Goal: Task Accomplishment & Management: Use online tool/utility

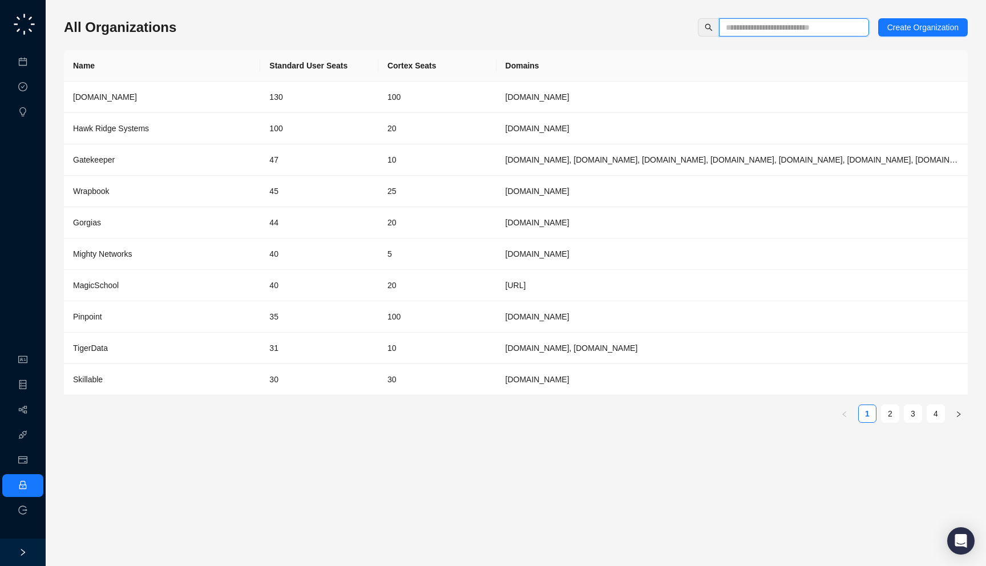
click at [738, 23] on input "text" at bounding box center [789, 27] width 127 height 13
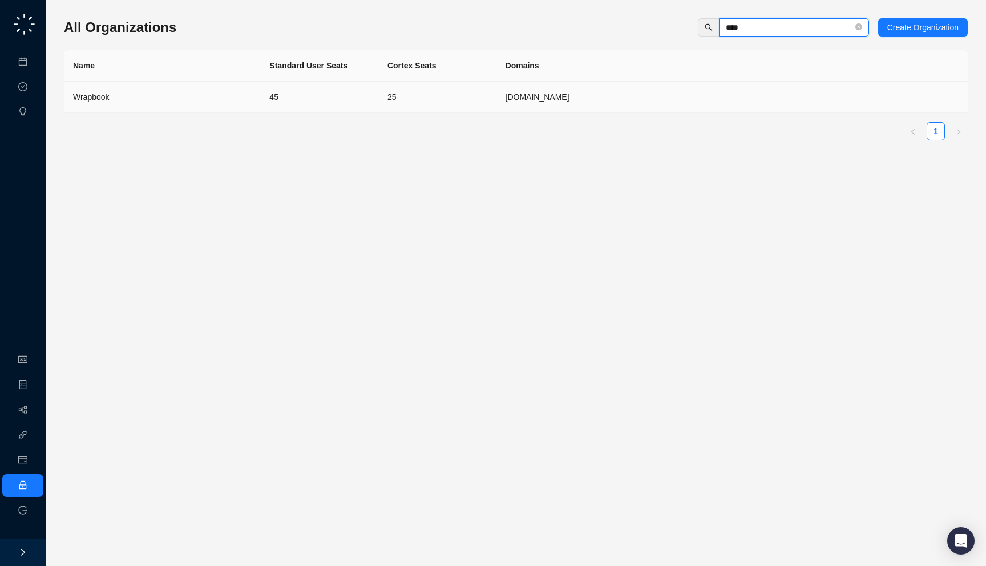
type input "****"
click at [227, 104] on td "Wrapbook" at bounding box center [162, 97] width 196 height 31
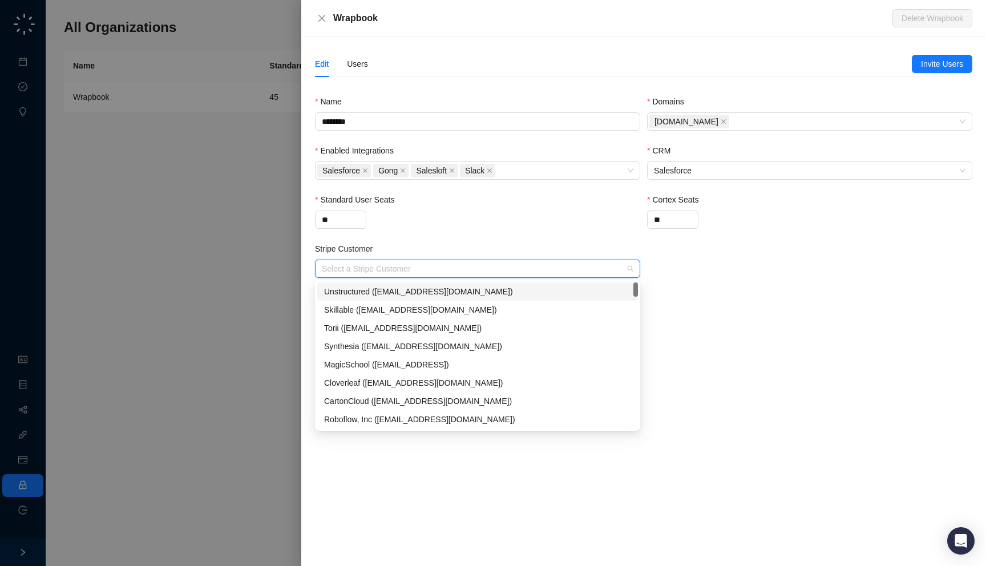
click at [369, 274] on input "Stripe Customer" at bounding box center [474, 268] width 305 height 17
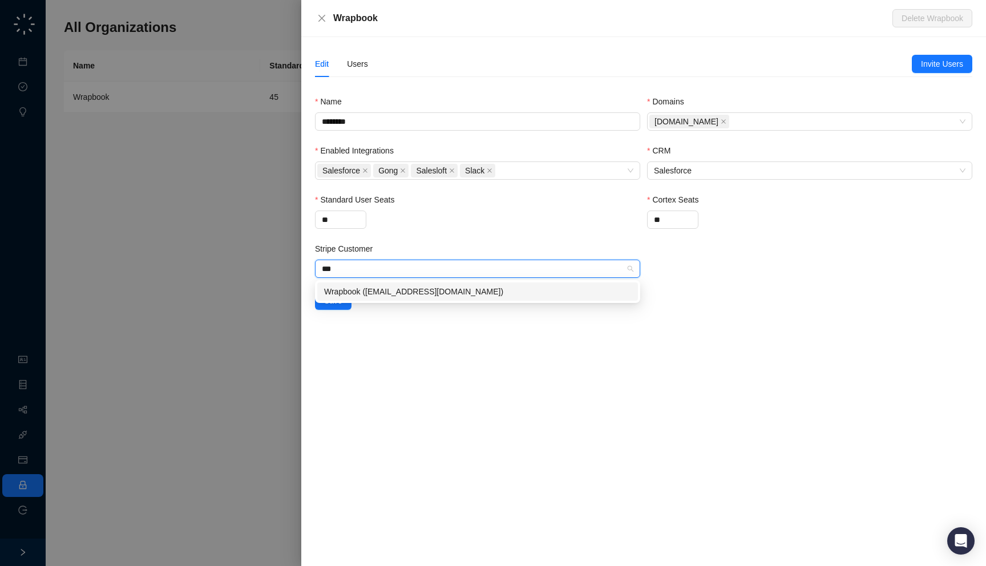
type input "****"
click at [375, 293] on div "Wrapbook ([EMAIL_ADDRESS][DOMAIN_NAME])" at bounding box center [477, 291] width 307 height 13
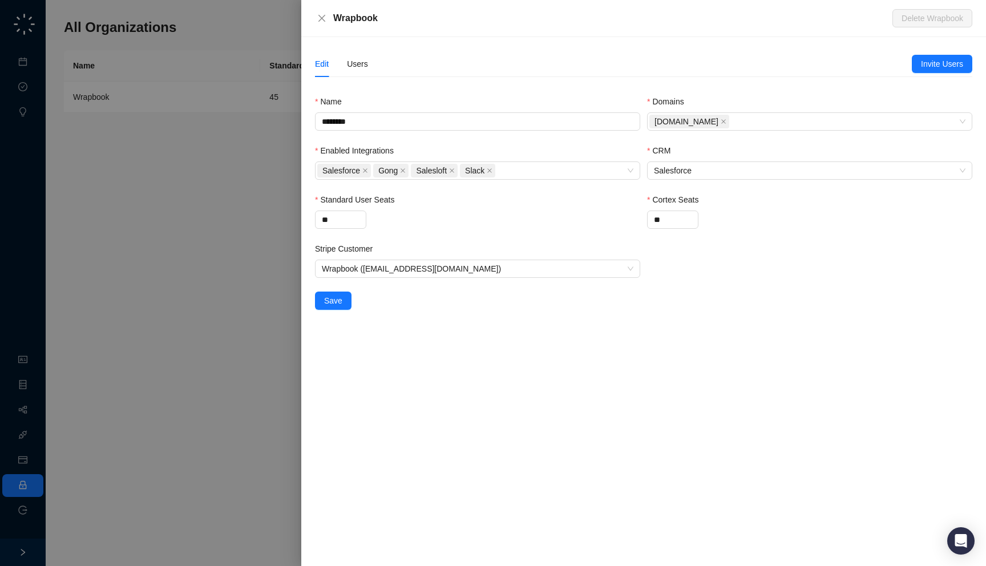
click at [393, 355] on div "Edit Users Invite Users Name ******** Domains [DOMAIN_NAME] Enabled Integration…" at bounding box center [643, 301] width 685 height 529
click at [339, 299] on span "Save" at bounding box center [333, 300] width 18 height 13
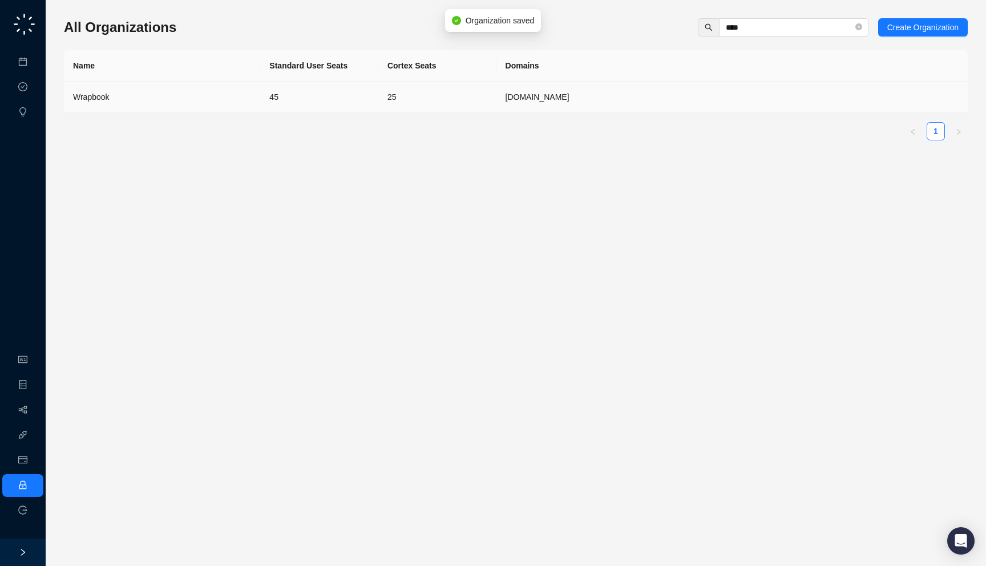
click at [571, 86] on td "[DOMAIN_NAME]" at bounding box center [731, 97] width 471 height 31
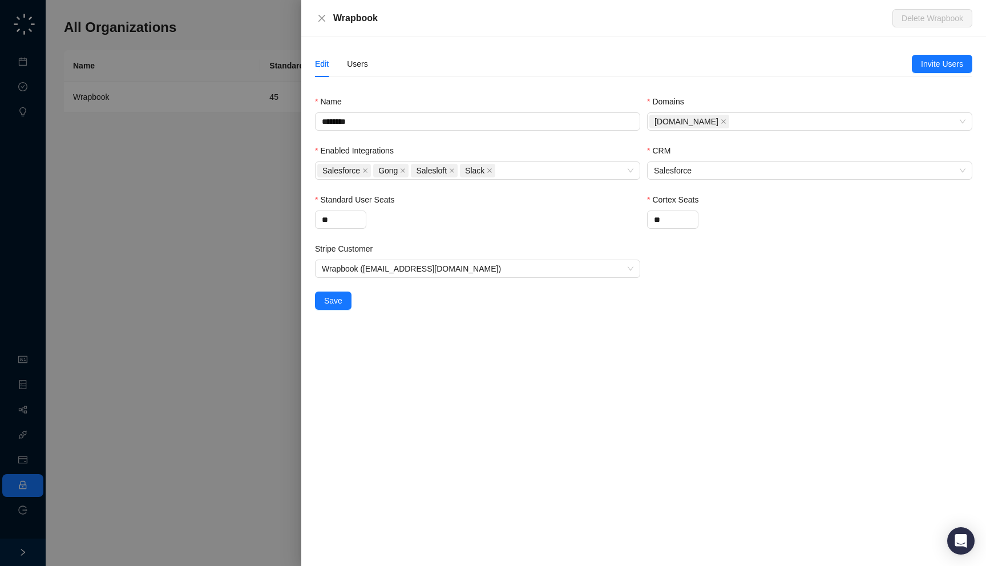
click at [171, 273] on div at bounding box center [493, 283] width 986 height 566
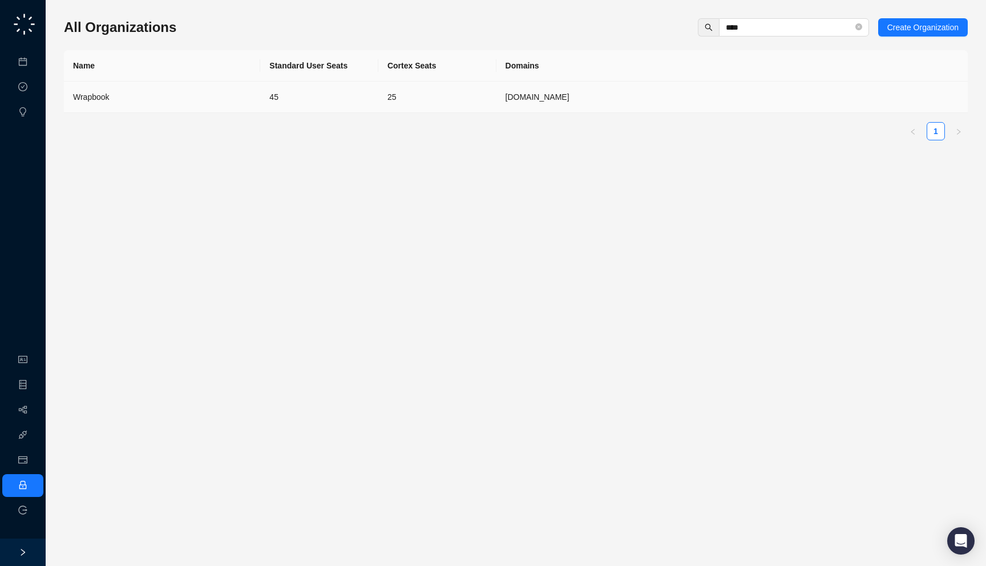
click at [439, 91] on td "25" at bounding box center [437, 97] width 118 height 31
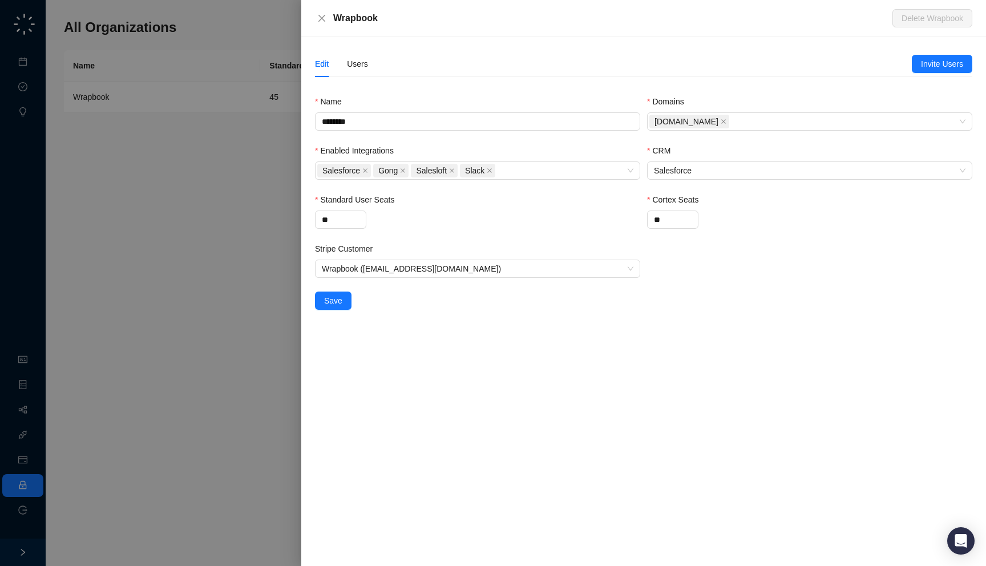
click at [373, 68] on div "Edit Users" at bounding box center [613, 64] width 597 height 26
click at [355, 64] on div "Users" at bounding box center [357, 64] width 21 height 13
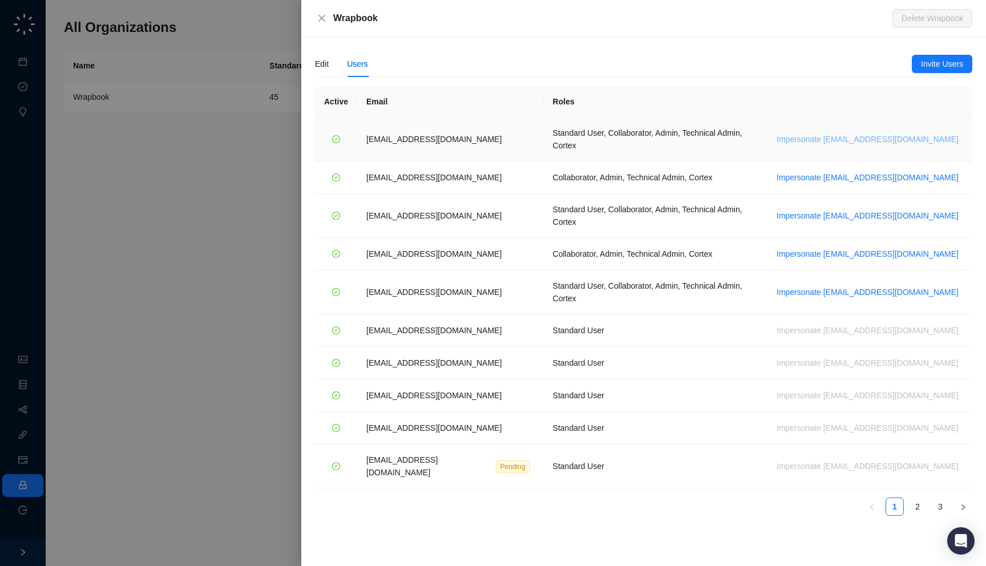
click at [870, 138] on span "Impersonate [EMAIL_ADDRESS][DOMAIN_NAME]" at bounding box center [867, 139] width 182 height 13
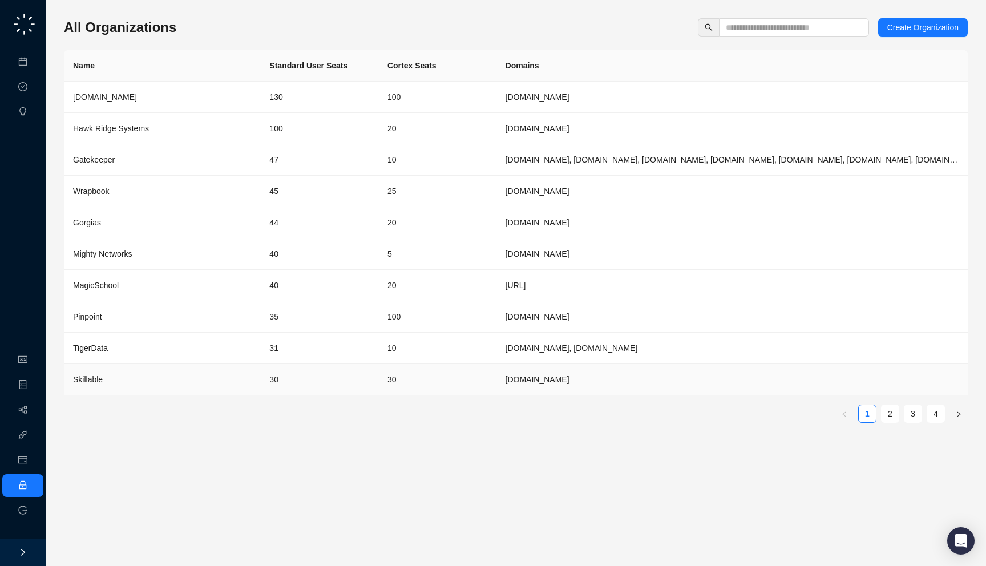
click at [418, 366] on td "30" at bounding box center [437, 379] width 118 height 31
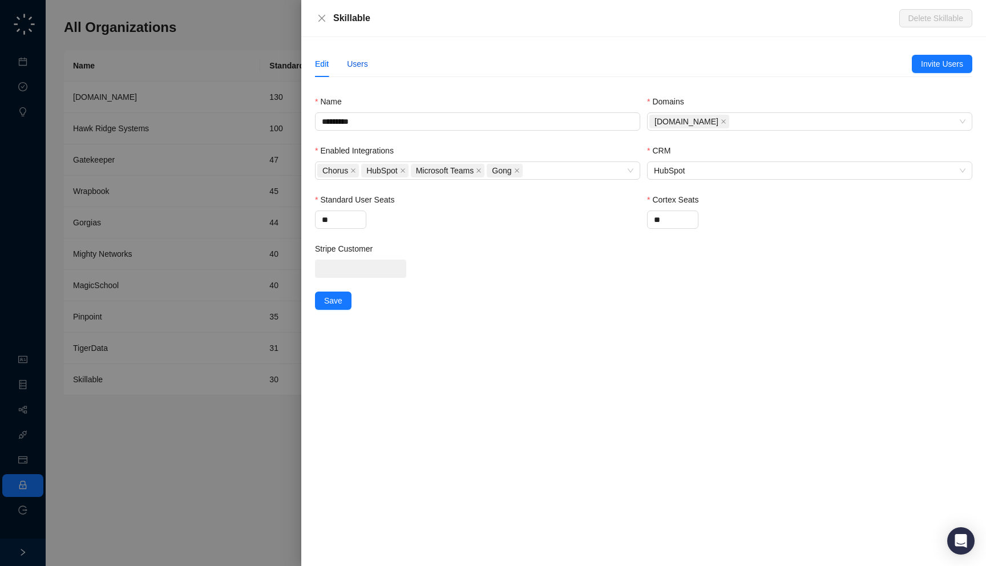
click at [359, 62] on div "Users" at bounding box center [357, 64] width 21 height 13
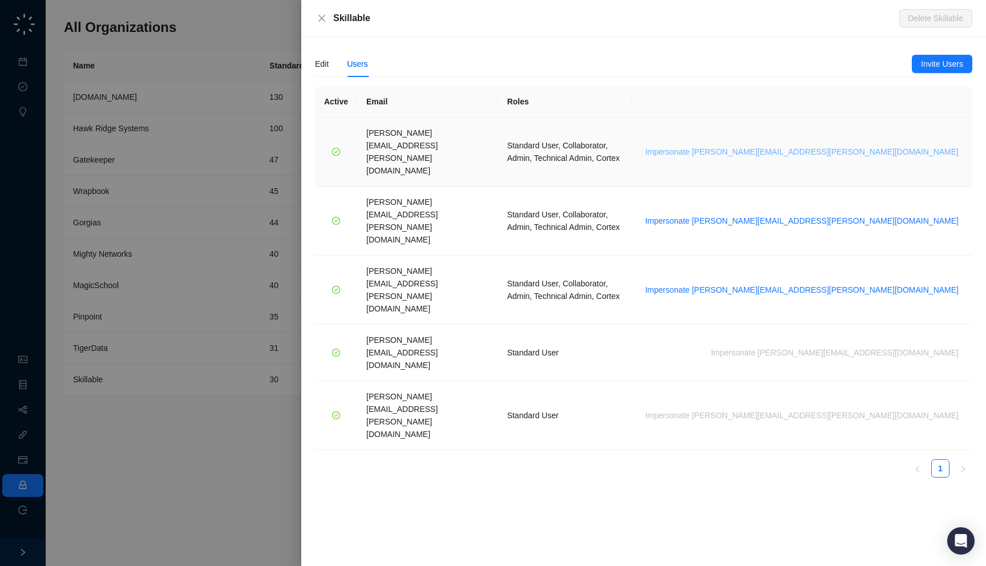
click at [872, 145] on span "Impersonate brian.olsen@skillable.com" at bounding box center [801, 151] width 313 height 13
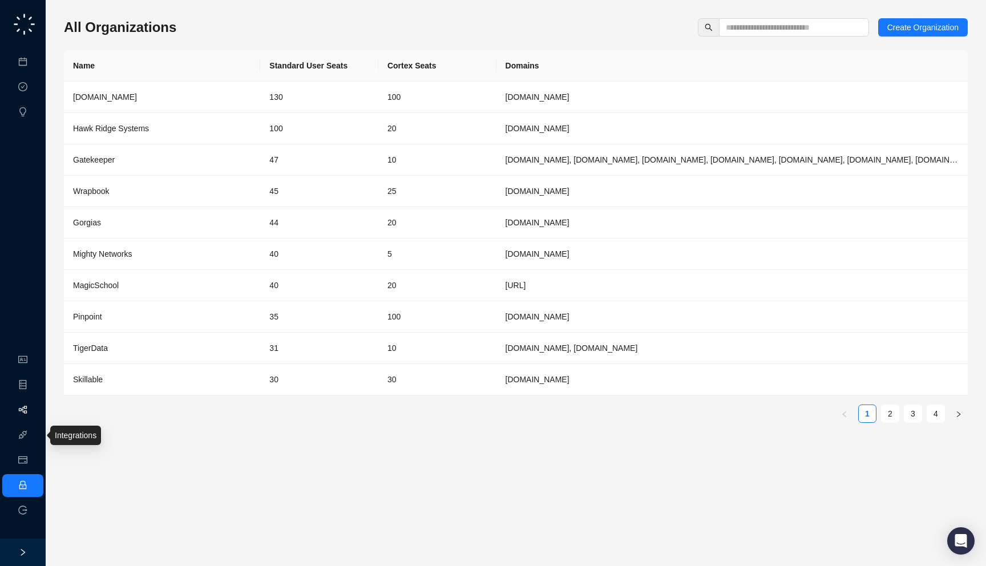
click at [33, 414] on link "Workflows" at bounding box center [51, 410] width 37 height 9
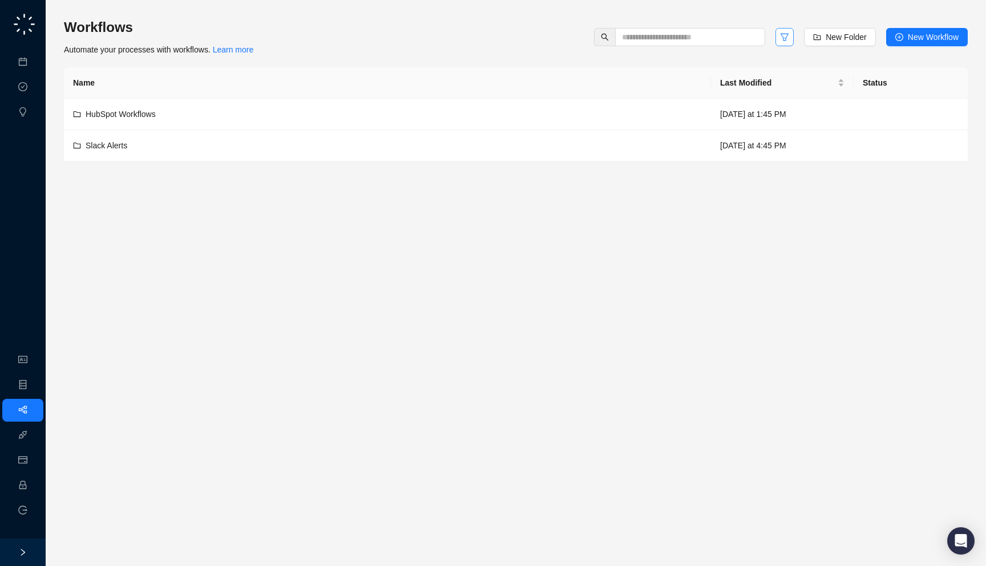
click at [775, 41] on button "button" at bounding box center [784, 37] width 18 height 18
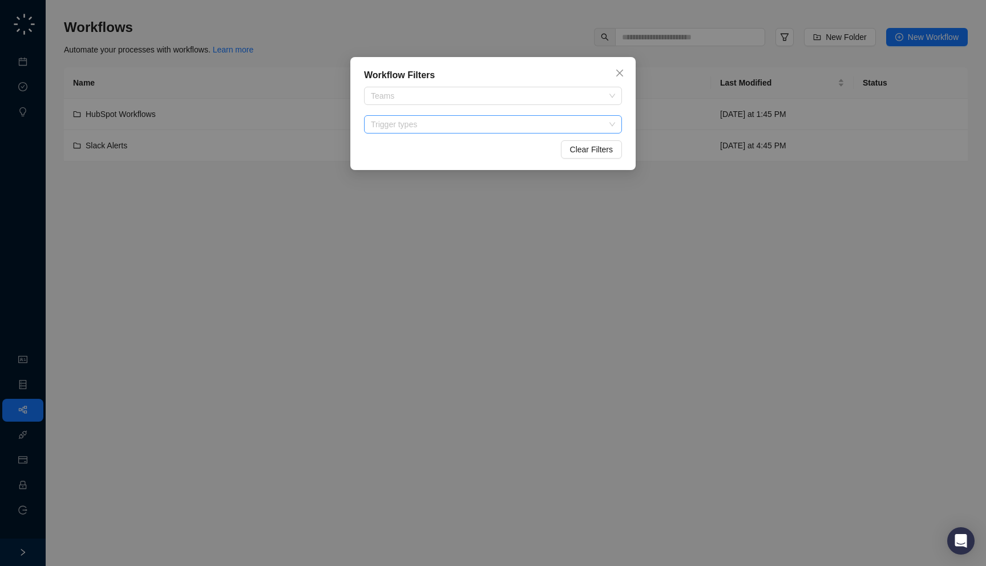
click at [452, 127] on div at bounding box center [486, 124] width 241 height 9
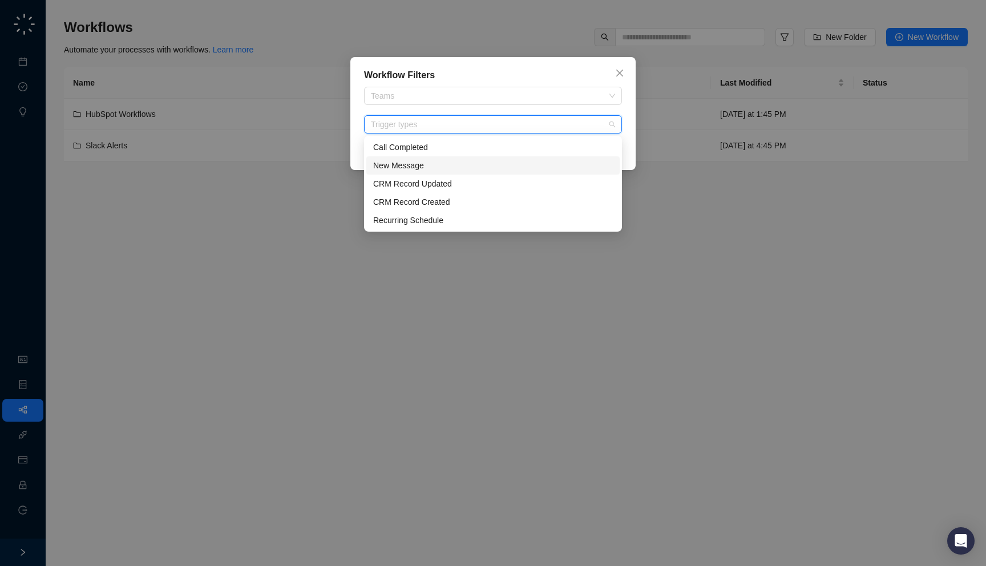
click at [437, 160] on div "New Message" at bounding box center [493, 165] width 240 height 13
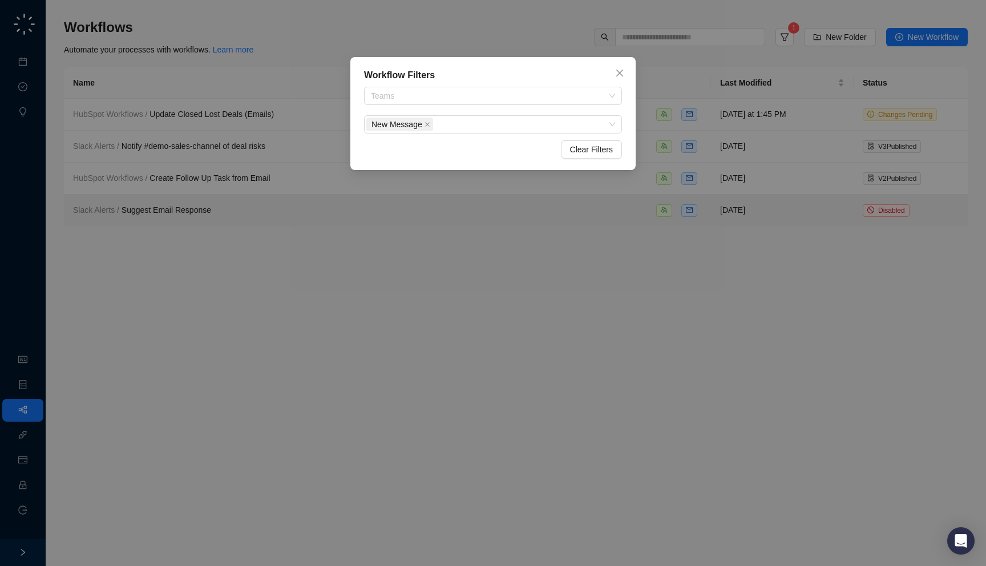
click at [365, 264] on div "Workflow Filters Teams New Message Clear Filters" at bounding box center [493, 283] width 986 height 566
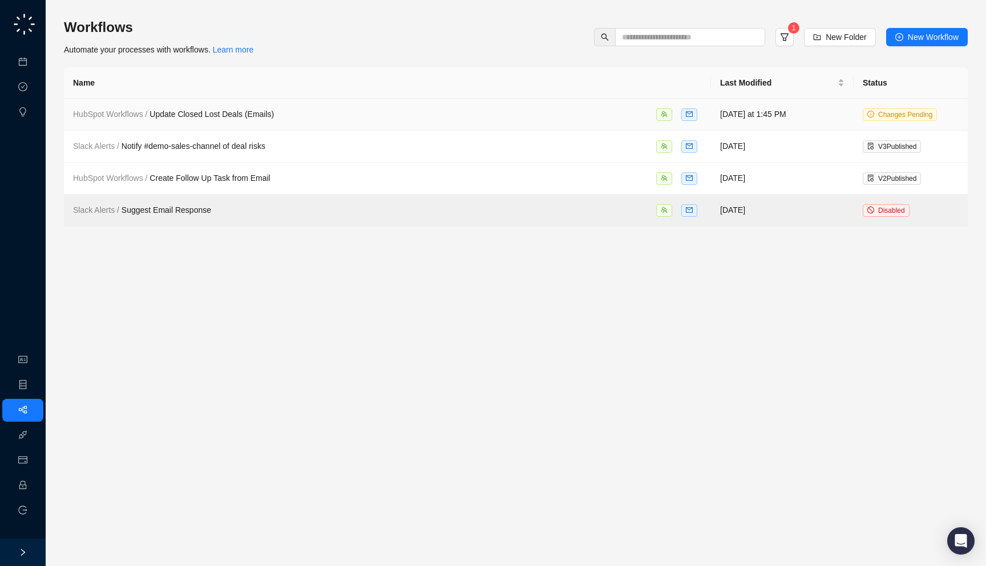
click at [324, 115] on div "HubSpot Workflows / Update Closed Lost Deals (Emails)" at bounding box center [387, 114] width 629 height 13
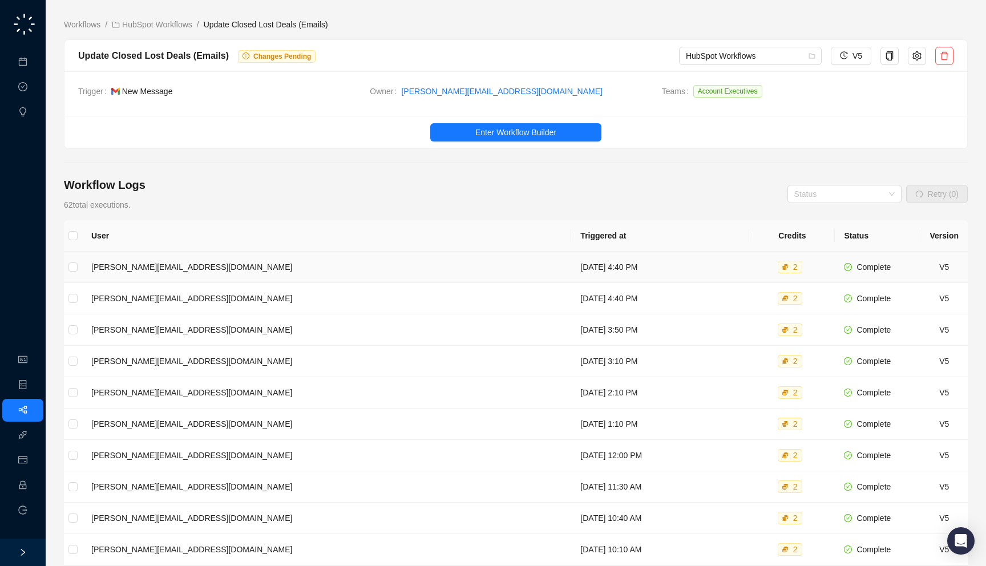
click at [571, 262] on td "[DATE] 4:40 PM" at bounding box center [660, 267] width 178 height 31
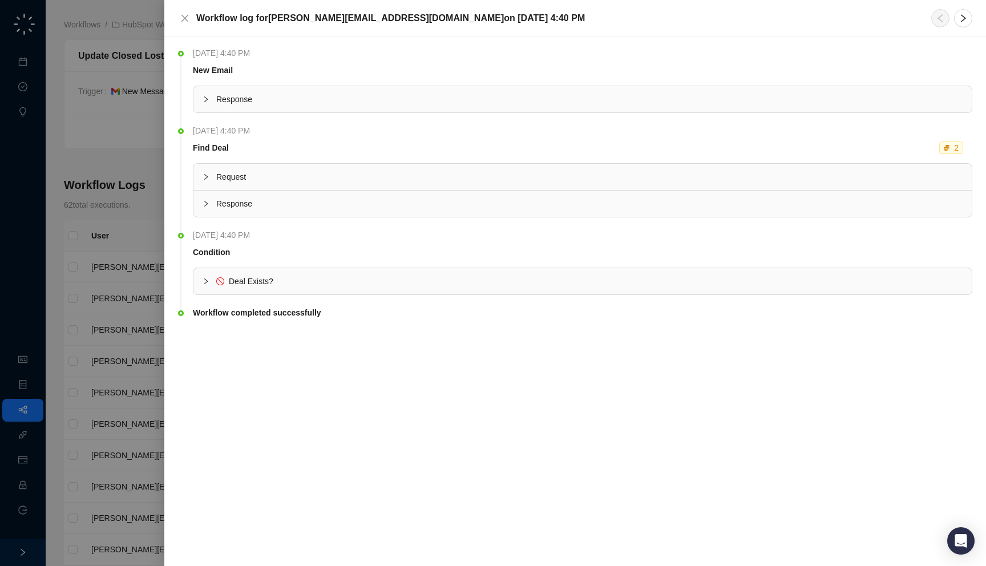
click at [331, 94] on span "Response" at bounding box center [589, 99] width 746 height 13
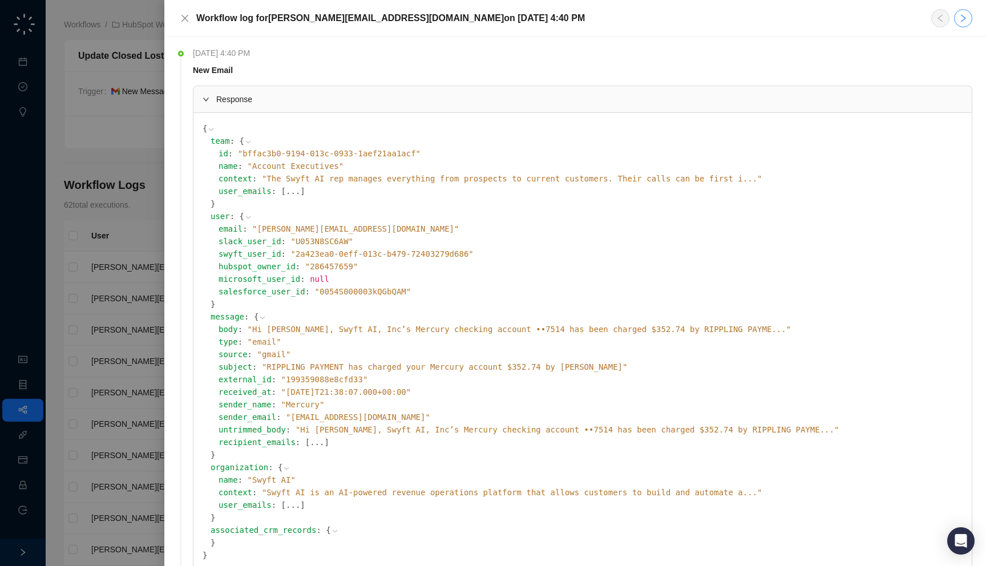
click at [970, 15] on button "button" at bounding box center [963, 18] width 18 height 18
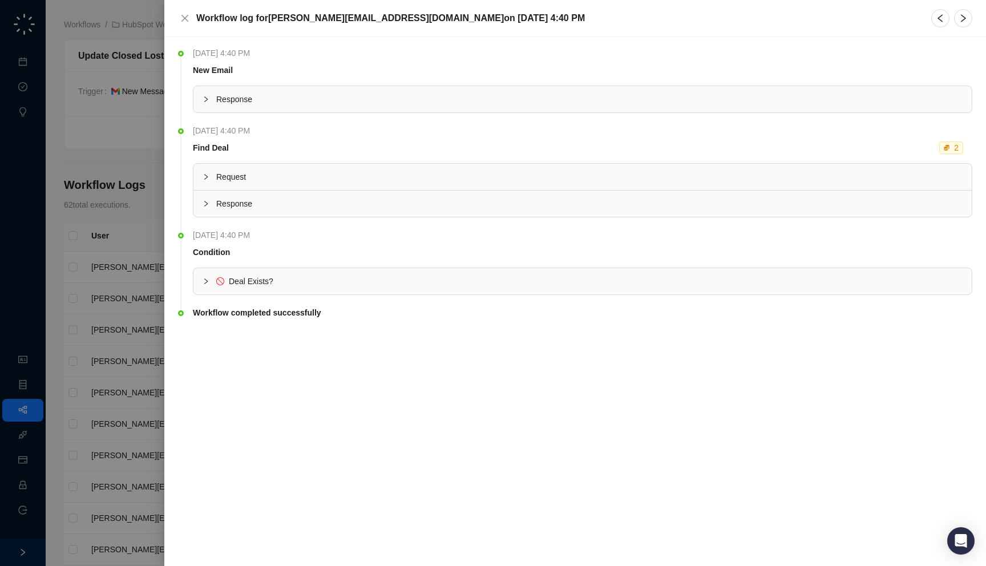
click at [753, 98] on span "Response" at bounding box center [589, 99] width 746 height 13
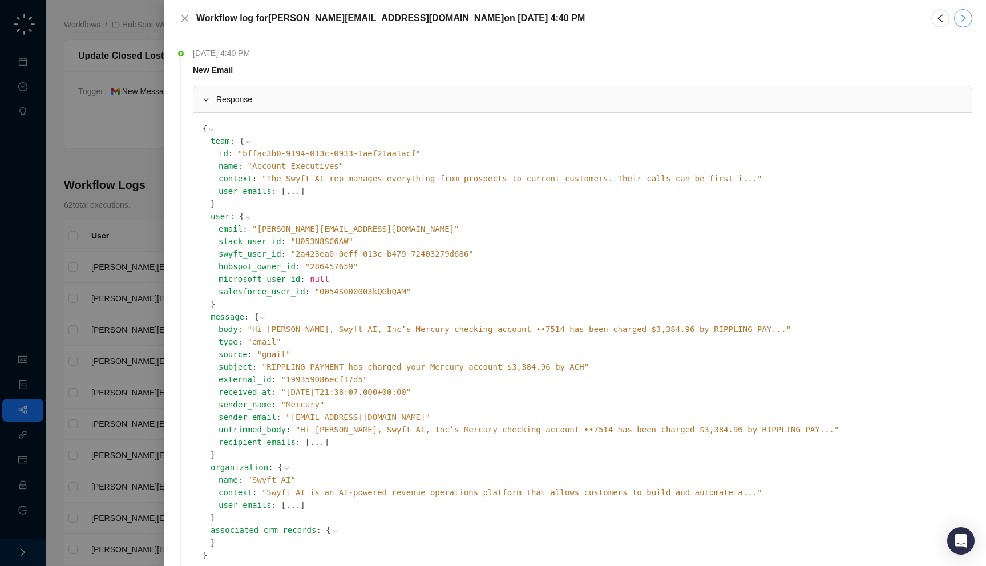
click at [970, 16] on button "button" at bounding box center [963, 18] width 18 height 18
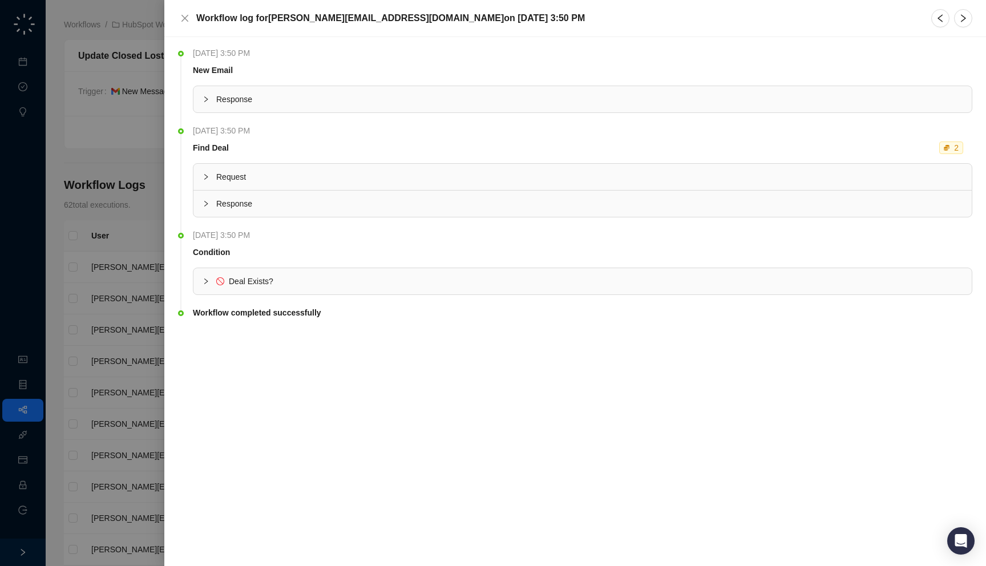
click at [779, 93] on span "Response" at bounding box center [589, 99] width 746 height 13
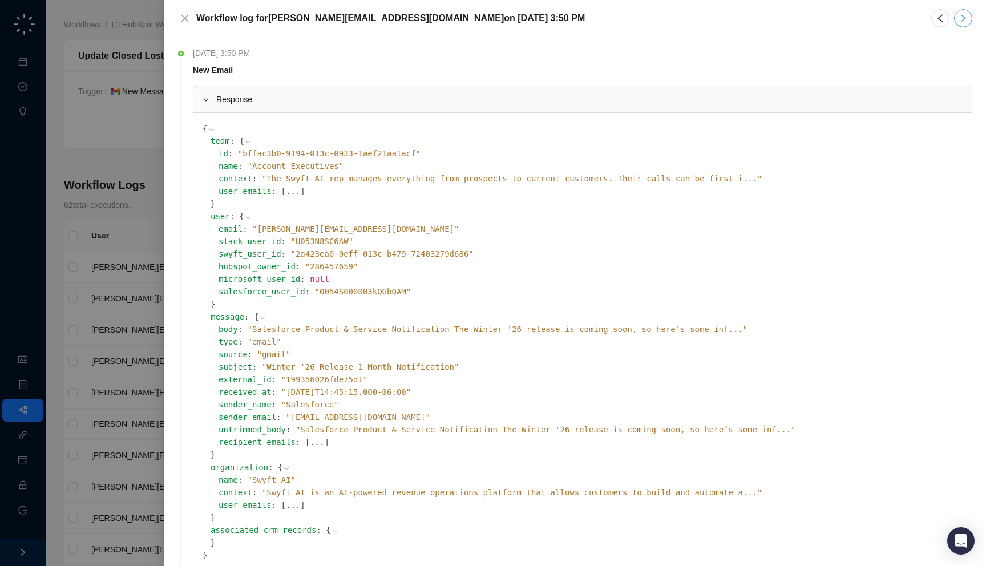
click at [969, 20] on button "button" at bounding box center [963, 18] width 18 height 18
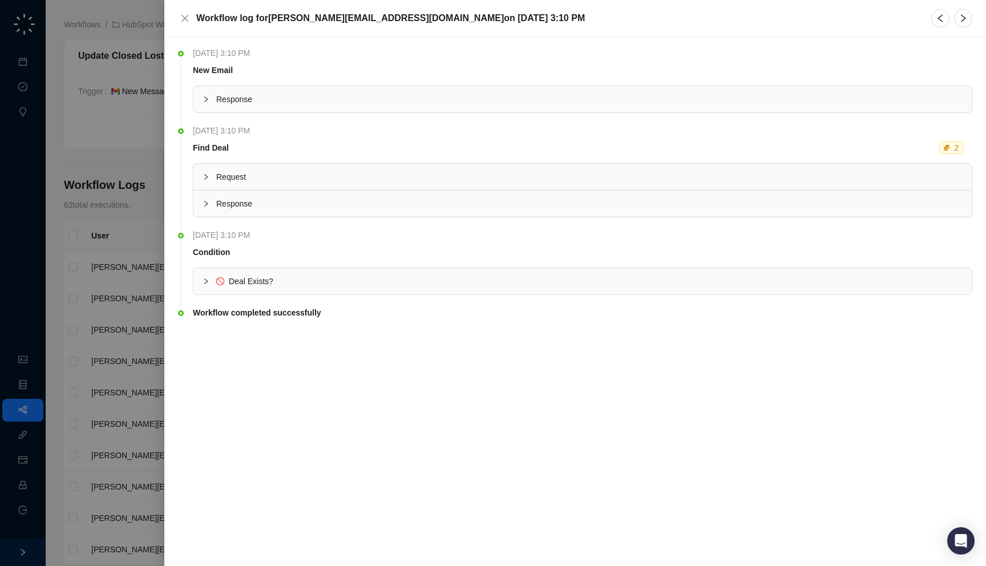
click at [759, 107] on div "Response" at bounding box center [582, 99] width 778 height 26
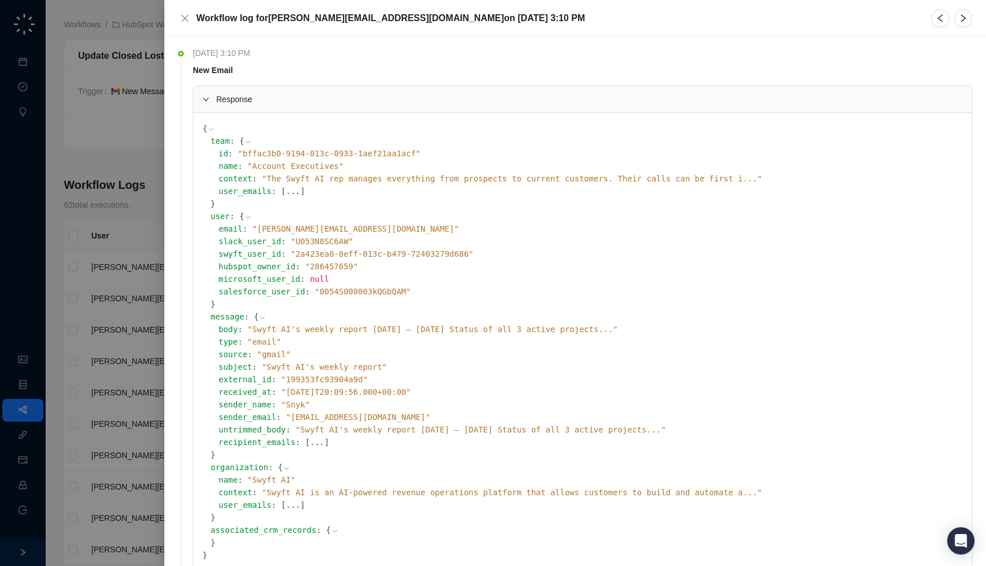
click at [960, 28] on div "Workflow log for jake@swyftai.com on Wednesday, 09/10/25, 3:10 PM" at bounding box center [574, 18] width 821 height 37
click at [960, 23] on button "button" at bounding box center [963, 18] width 18 height 18
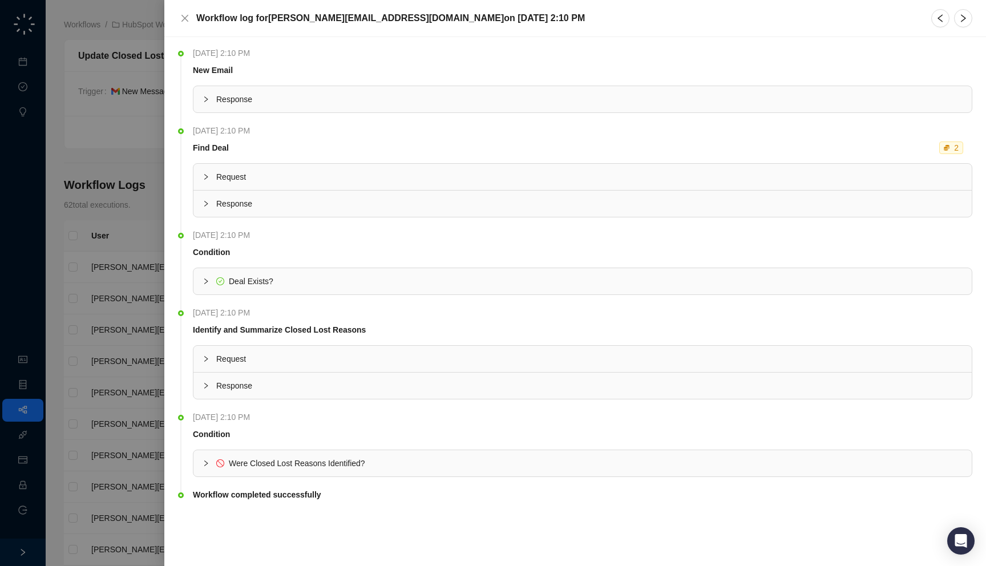
click at [792, 108] on div "Response" at bounding box center [582, 99] width 778 height 26
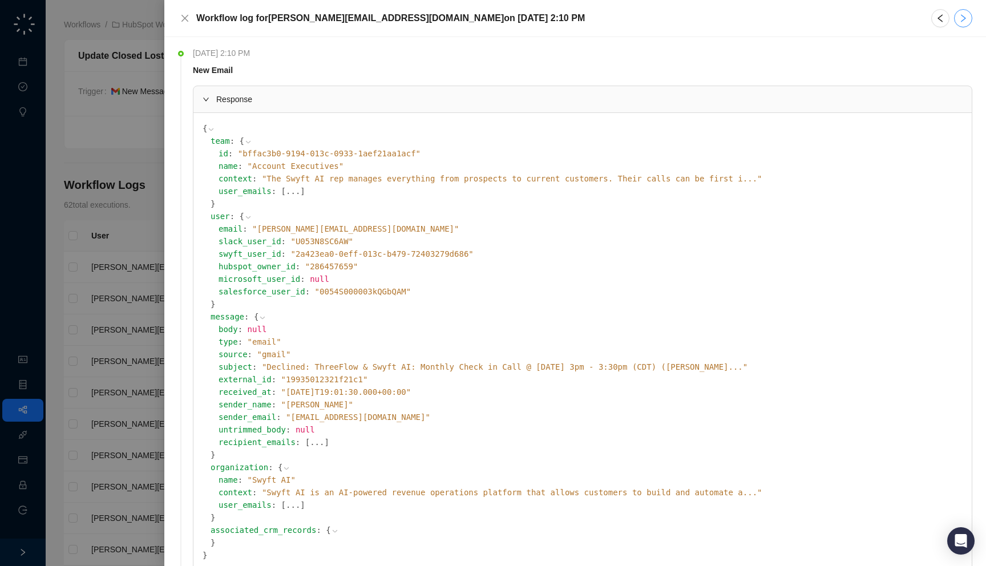
click at [962, 17] on icon "right" at bounding box center [962, 18] width 9 height 9
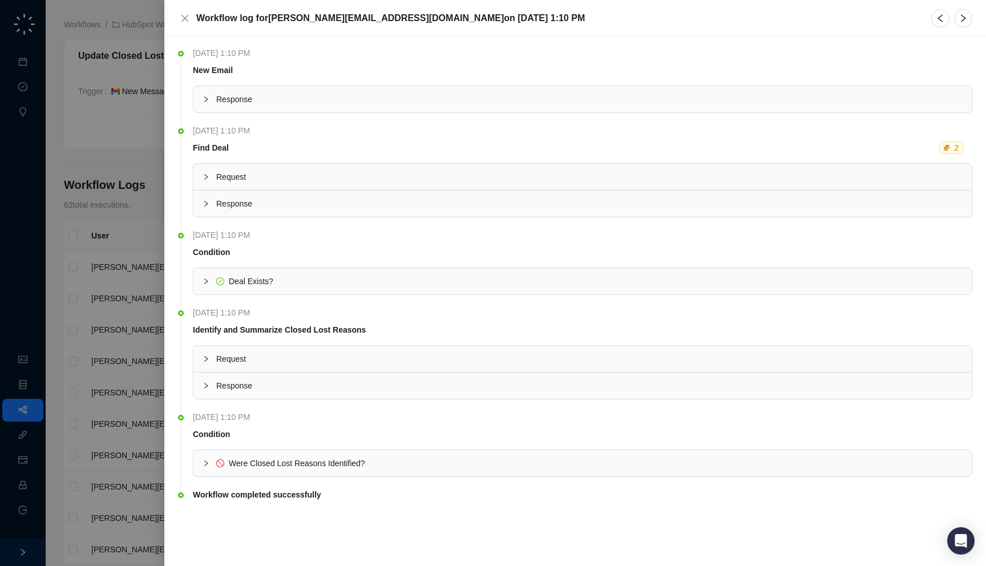
click at [759, 106] on div "Response" at bounding box center [582, 99] width 778 height 26
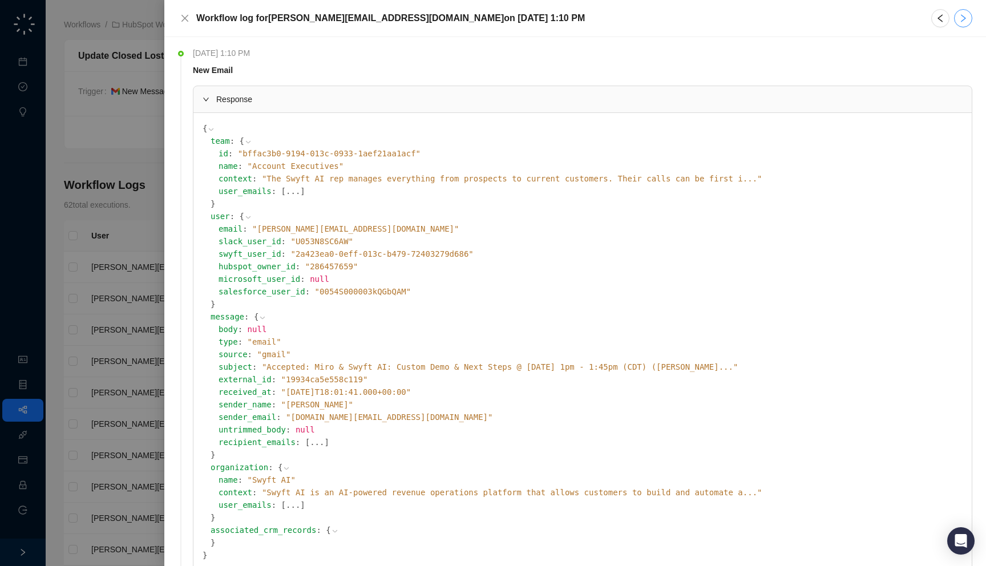
click at [965, 17] on icon "right" at bounding box center [962, 18] width 9 height 9
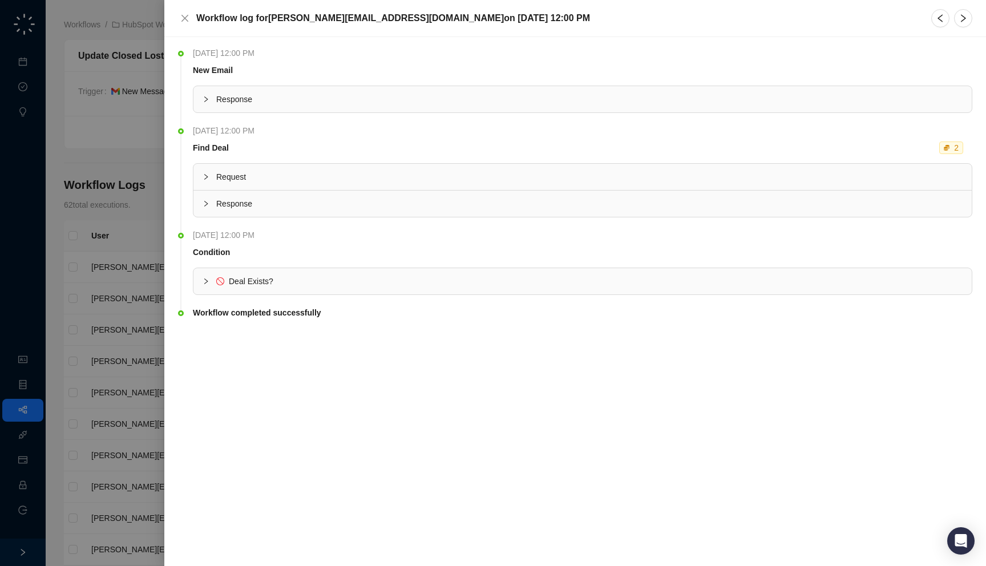
click at [648, 99] on span "Response" at bounding box center [589, 99] width 746 height 13
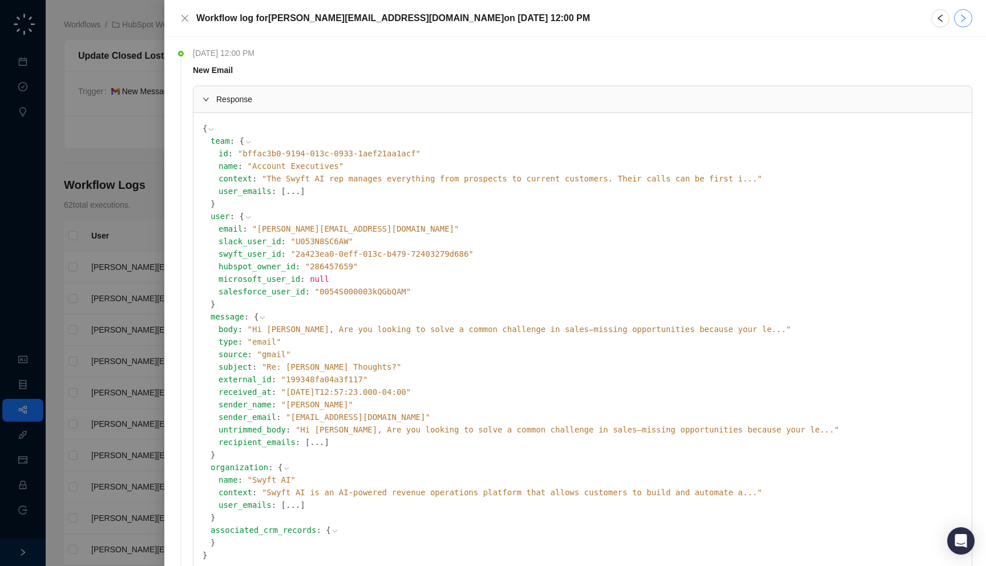
click at [965, 15] on icon "right" at bounding box center [962, 18] width 9 height 9
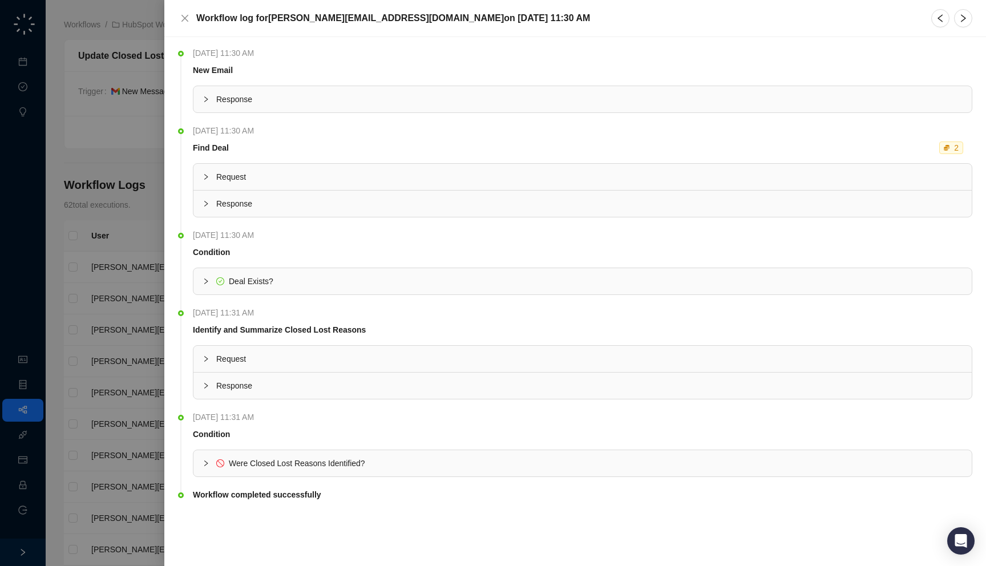
click at [711, 108] on div "Response" at bounding box center [582, 99] width 778 height 26
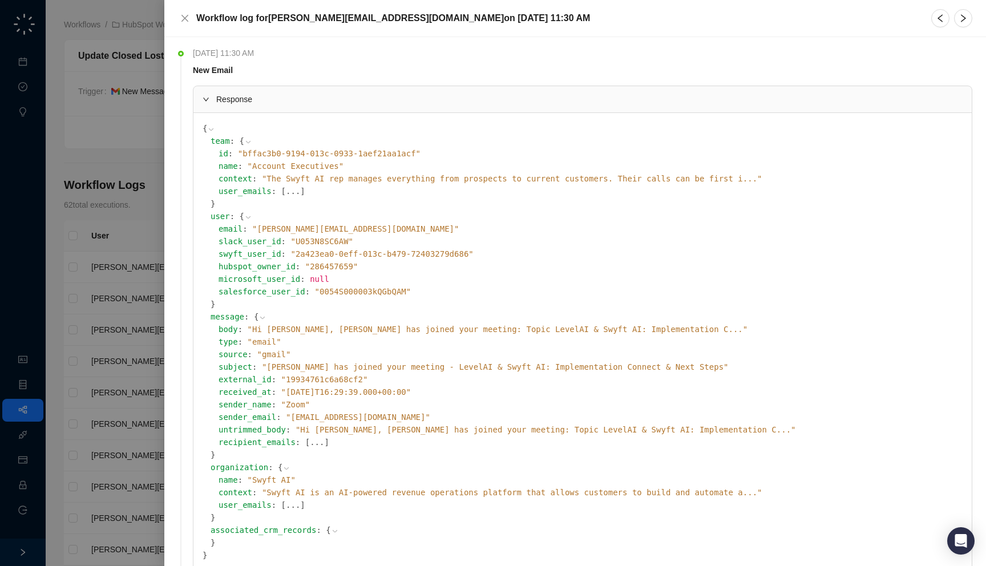
click at [536, 329] on span "" Hi Jake Obremski, Shubham Kumar has joined your meeting: Topic LevelAI & Swyf…" at bounding box center [498, 329] width 500 height 9
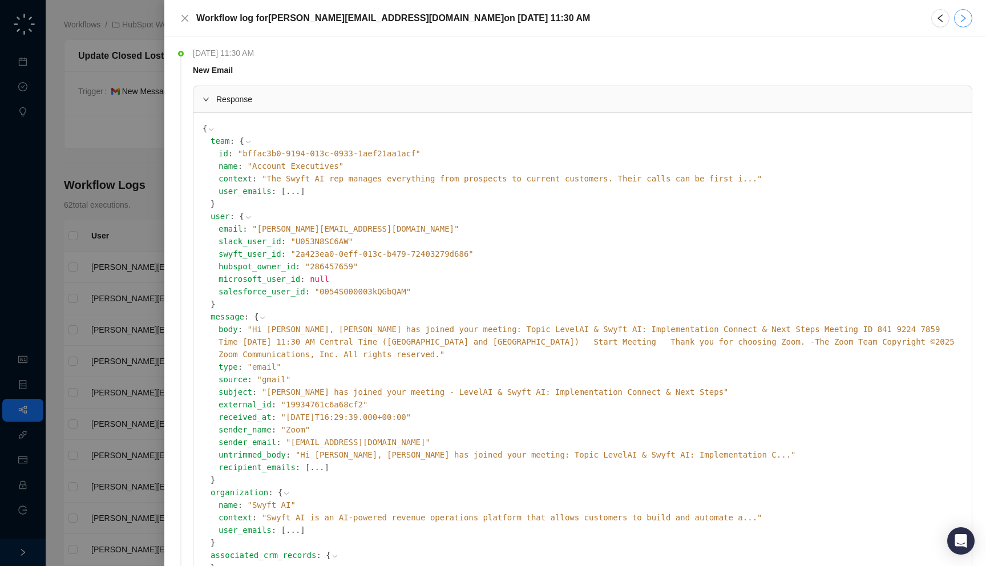
click at [954, 17] on button "button" at bounding box center [963, 18] width 18 height 18
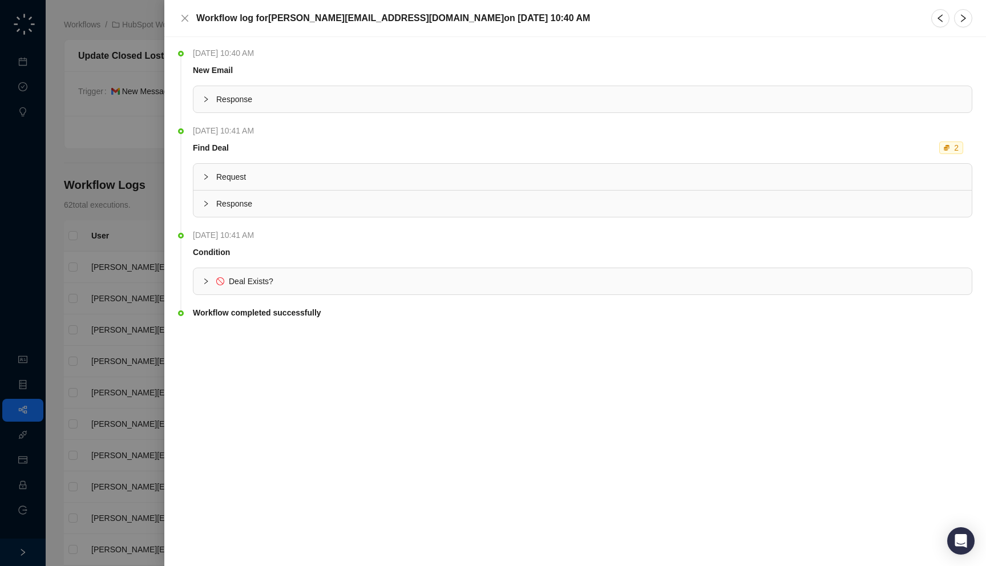
click at [667, 98] on span "Response" at bounding box center [589, 99] width 746 height 13
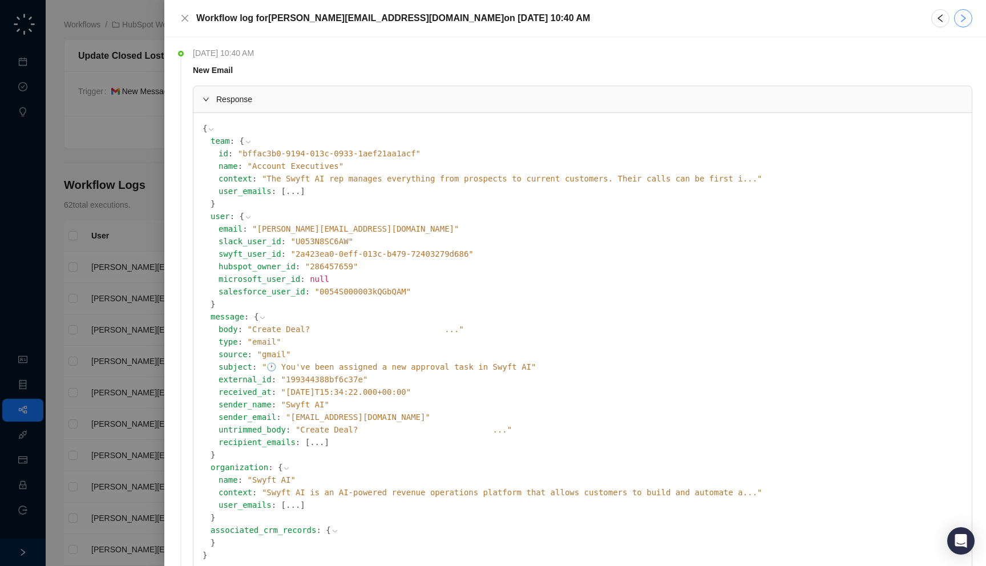
click at [966, 22] on icon "right" at bounding box center [962, 18] width 9 height 9
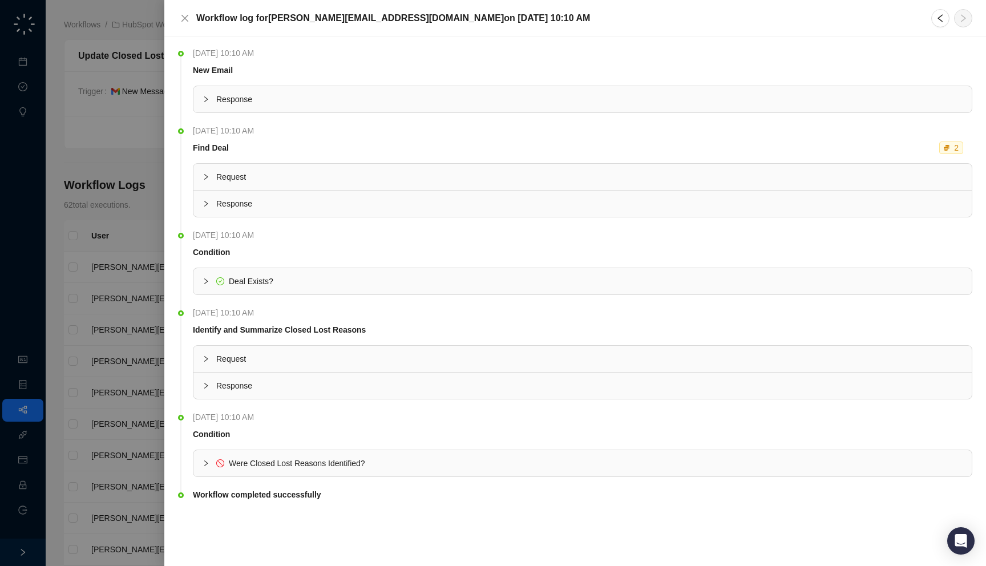
click at [770, 104] on span "Response" at bounding box center [589, 99] width 746 height 13
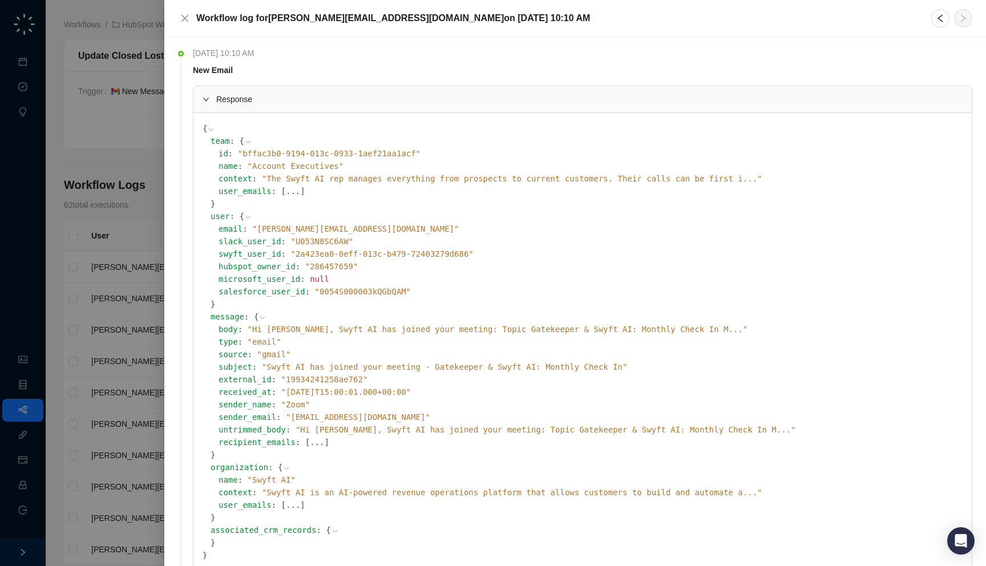
click at [124, 217] on div at bounding box center [493, 283] width 986 height 566
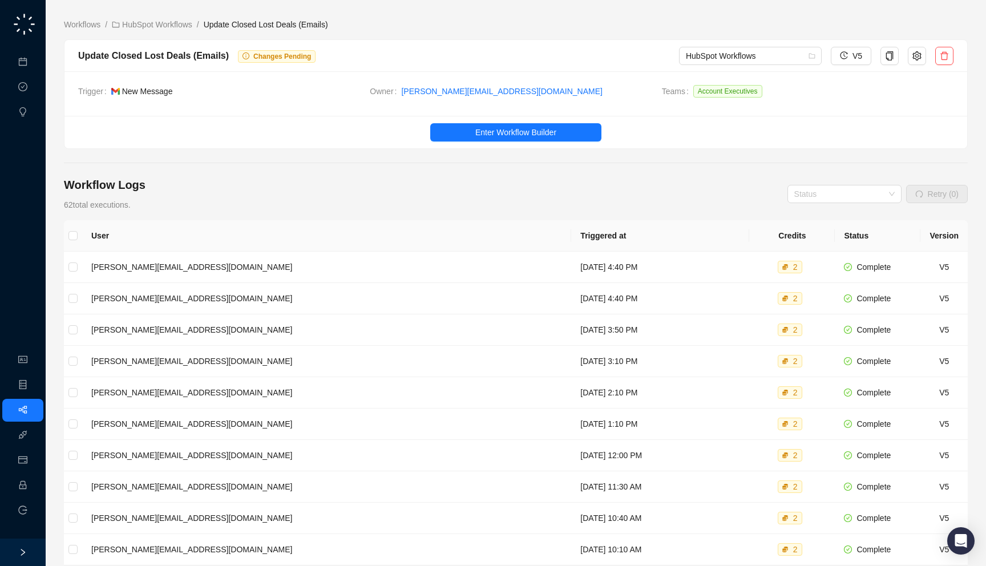
drag, startPoint x: 313, startPoint y: 120, endPoint x: 303, endPoint y: 116, distance: 10.0
click at [303, 116] on ul "Enter Workflow Builder" at bounding box center [515, 132] width 902 height 33
drag, startPoint x: 319, startPoint y: 58, endPoint x: 323, endPoint y: 63, distance: 6.5
click at [323, 63] on div "Update Closed Lost Deals (Emails) Changes Pending HubSpot Workflows V5" at bounding box center [515, 56] width 875 height 18
click at [143, 27] on link "HubSpot Workflows" at bounding box center [152, 24] width 85 height 13
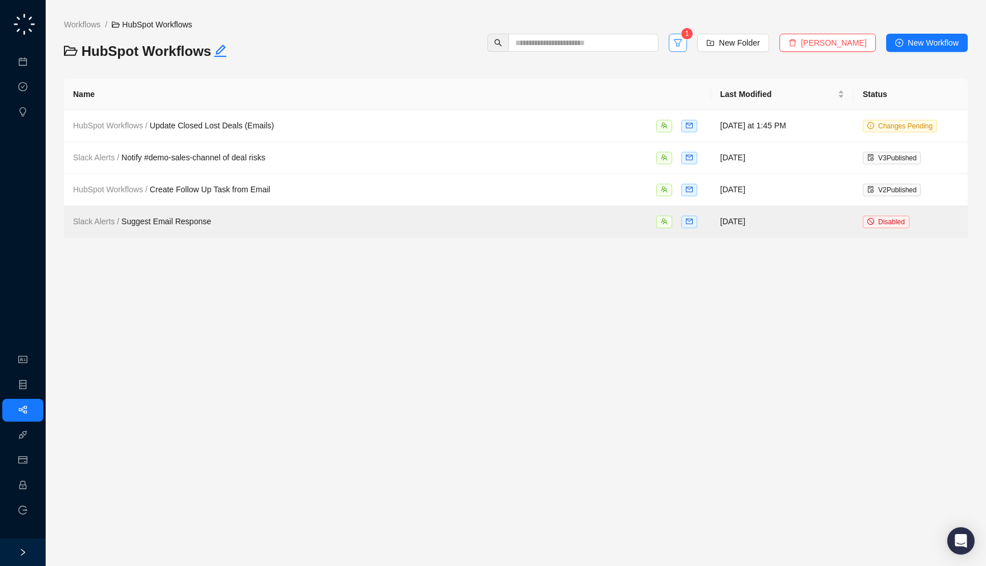
click at [687, 47] on button "button" at bounding box center [678, 43] width 18 height 18
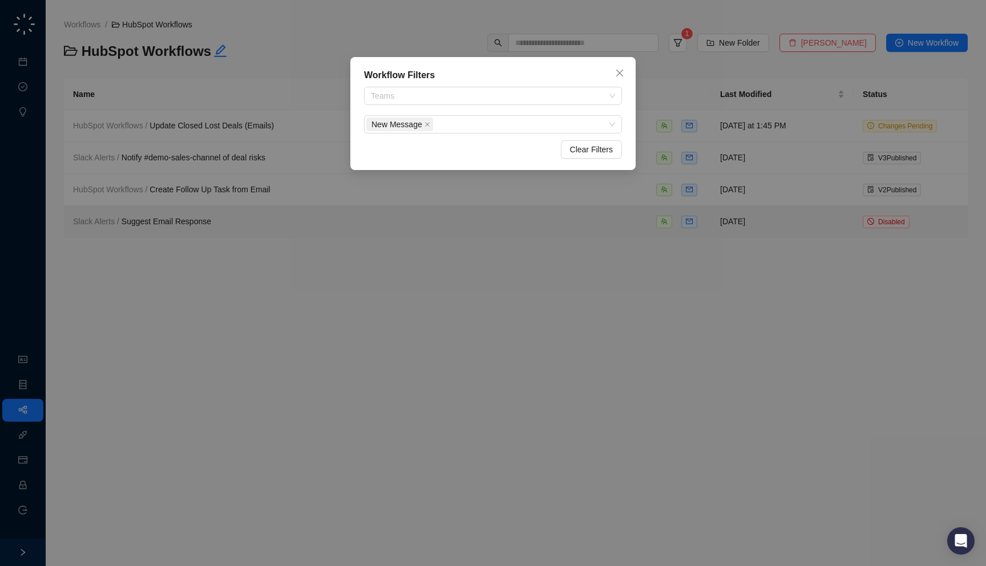
click at [567, 230] on div "Workflow Filters Teams New Message Clear Filters" at bounding box center [493, 283] width 986 height 566
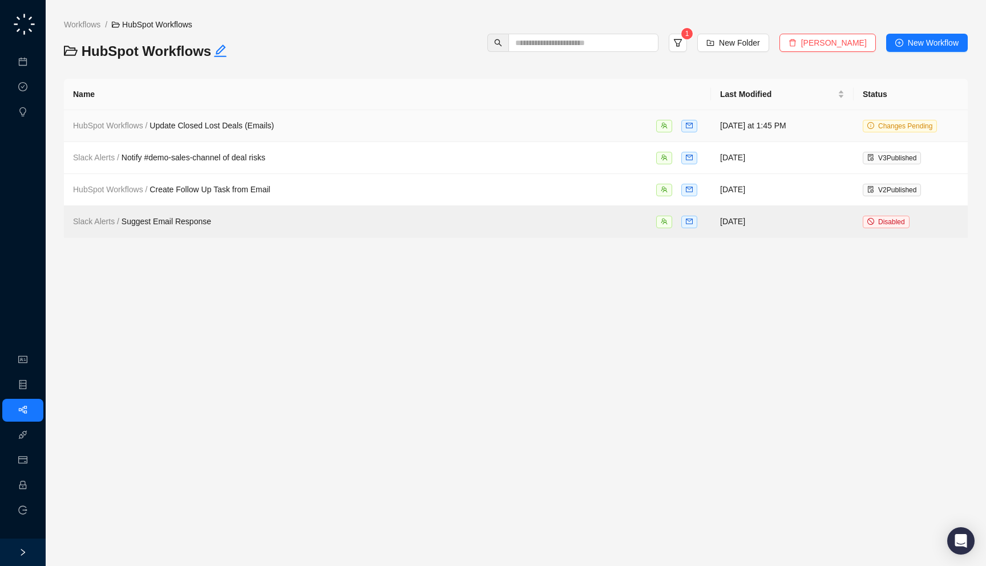
click at [649, 133] on td "HubSpot Workflows / Update Closed Lost Deals (Emails)" at bounding box center [387, 126] width 647 height 32
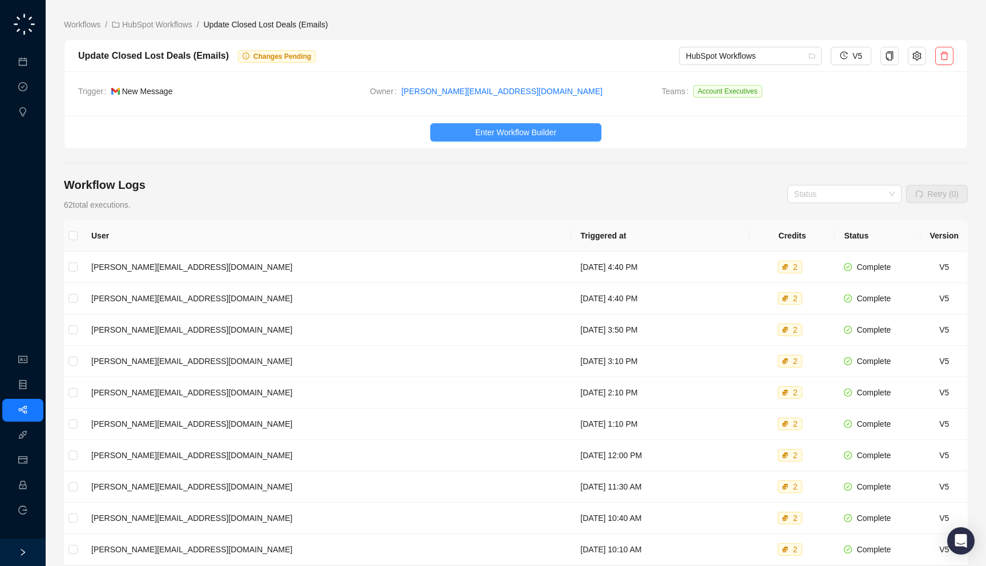
click at [549, 131] on span "Enter Workflow Builder" at bounding box center [515, 132] width 81 height 13
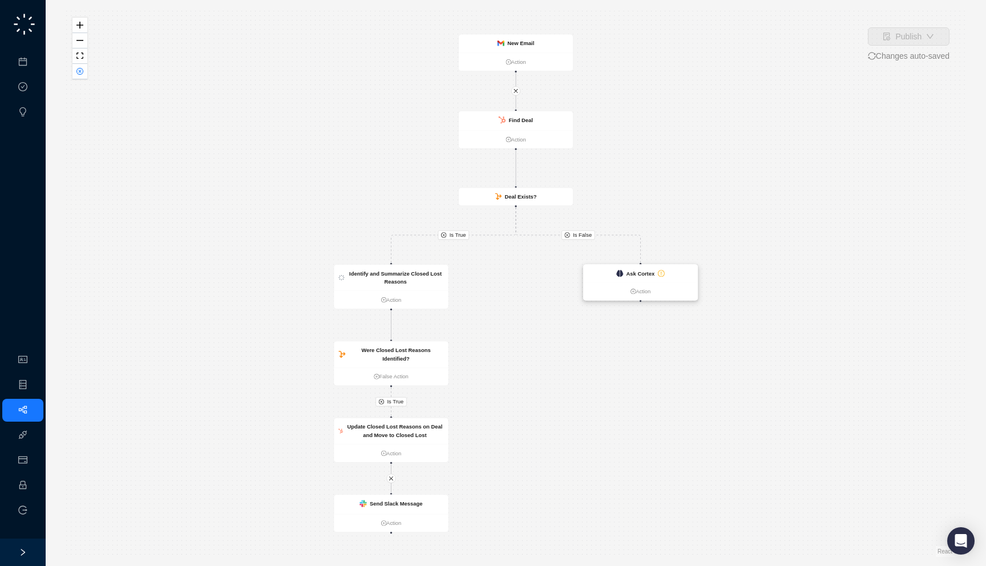
click at [626, 274] on strong "Ask Cortex" at bounding box center [640, 273] width 29 height 6
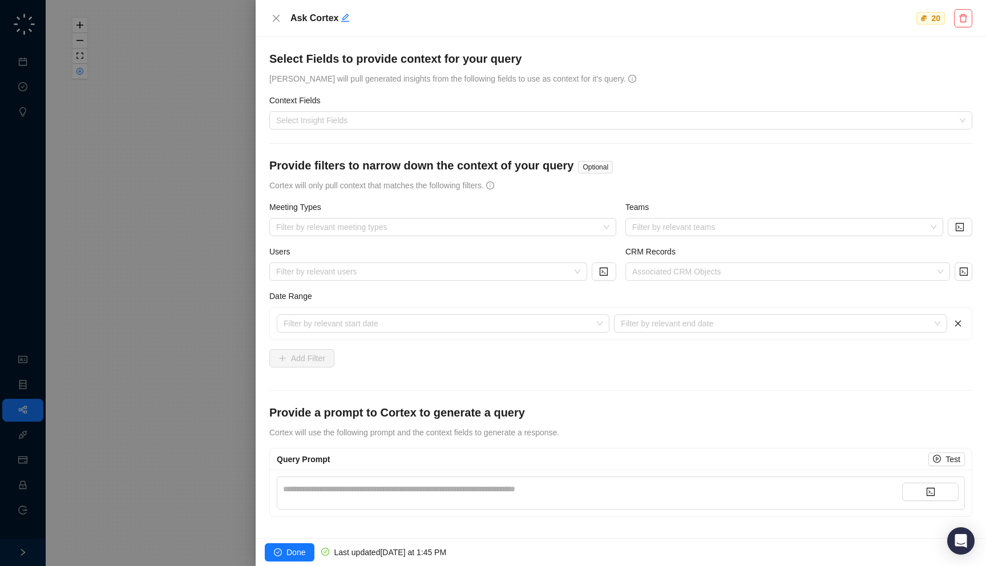
click at [189, 269] on div at bounding box center [493, 283] width 986 height 566
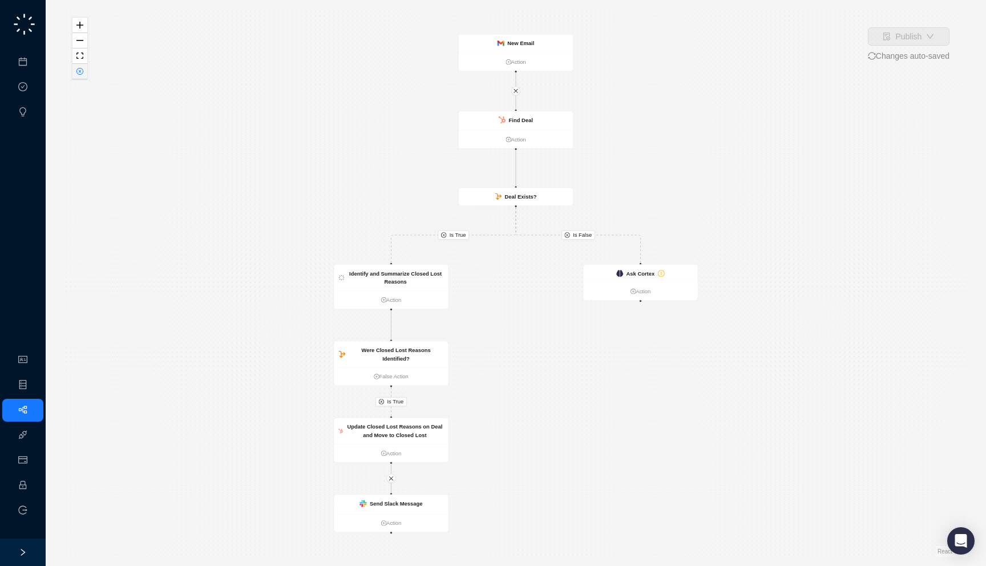
click at [75, 71] on button "button" at bounding box center [79, 71] width 15 height 15
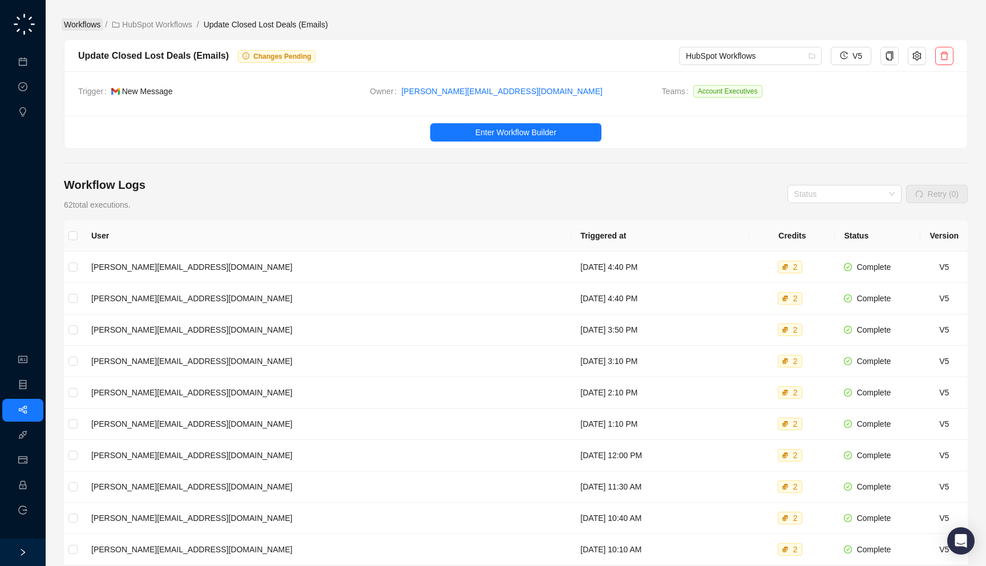
click at [84, 26] on link "Workflows" at bounding box center [82, 24] width 41 height 13
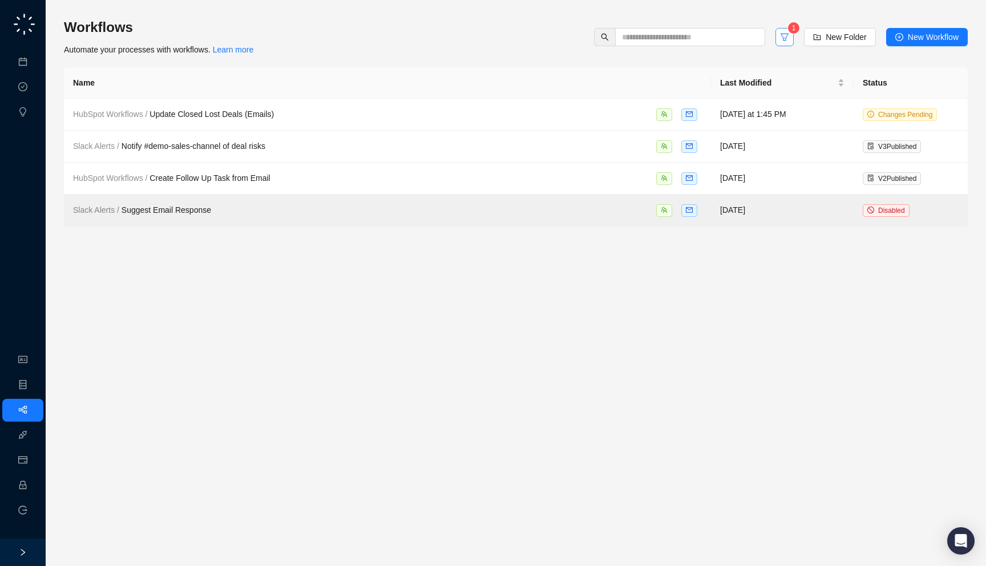
click at [782, 39] on icon "filter" at bounding box center [784, 37] width 8 height 7
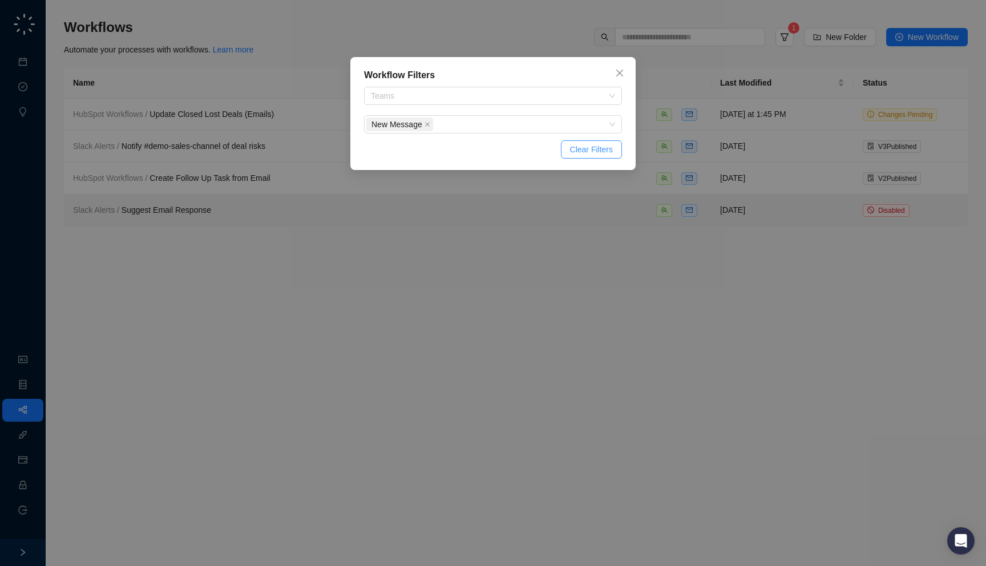
click at [573, 155] on span "Clear Filters" at bounding box center [591, 149] width 43 height 13
